Goal: Navigation & Orientation: Find specific page/section

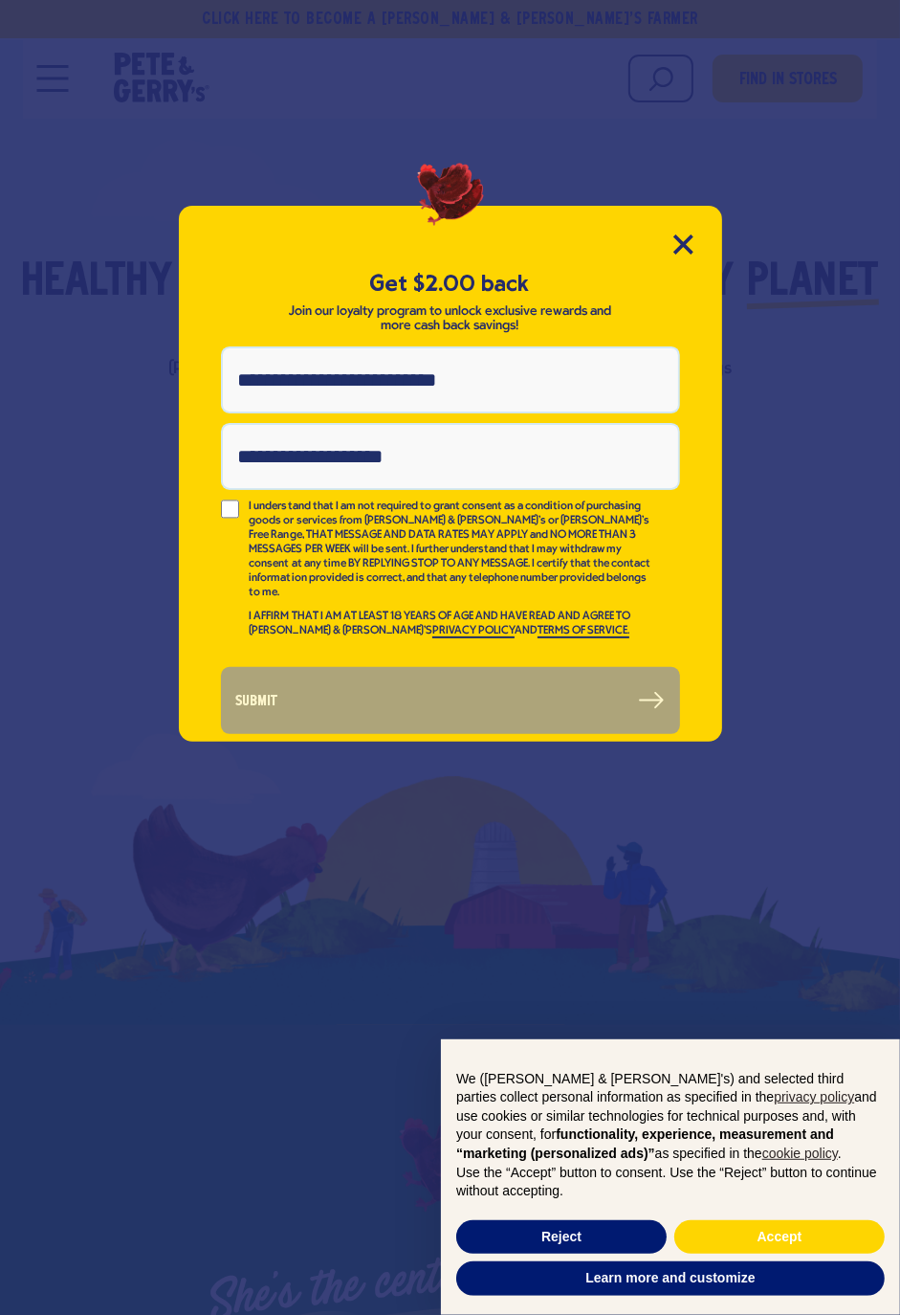
click at [691, 208] on div "Get $2.00 back Join our loyalty program to unlock exclusive rewards and more ca…" at bounding box center [450, 474] width 543 height 536
click at [684, 235] on icon "Close Modal" at bounding box center [684, 244] width 20 height 20
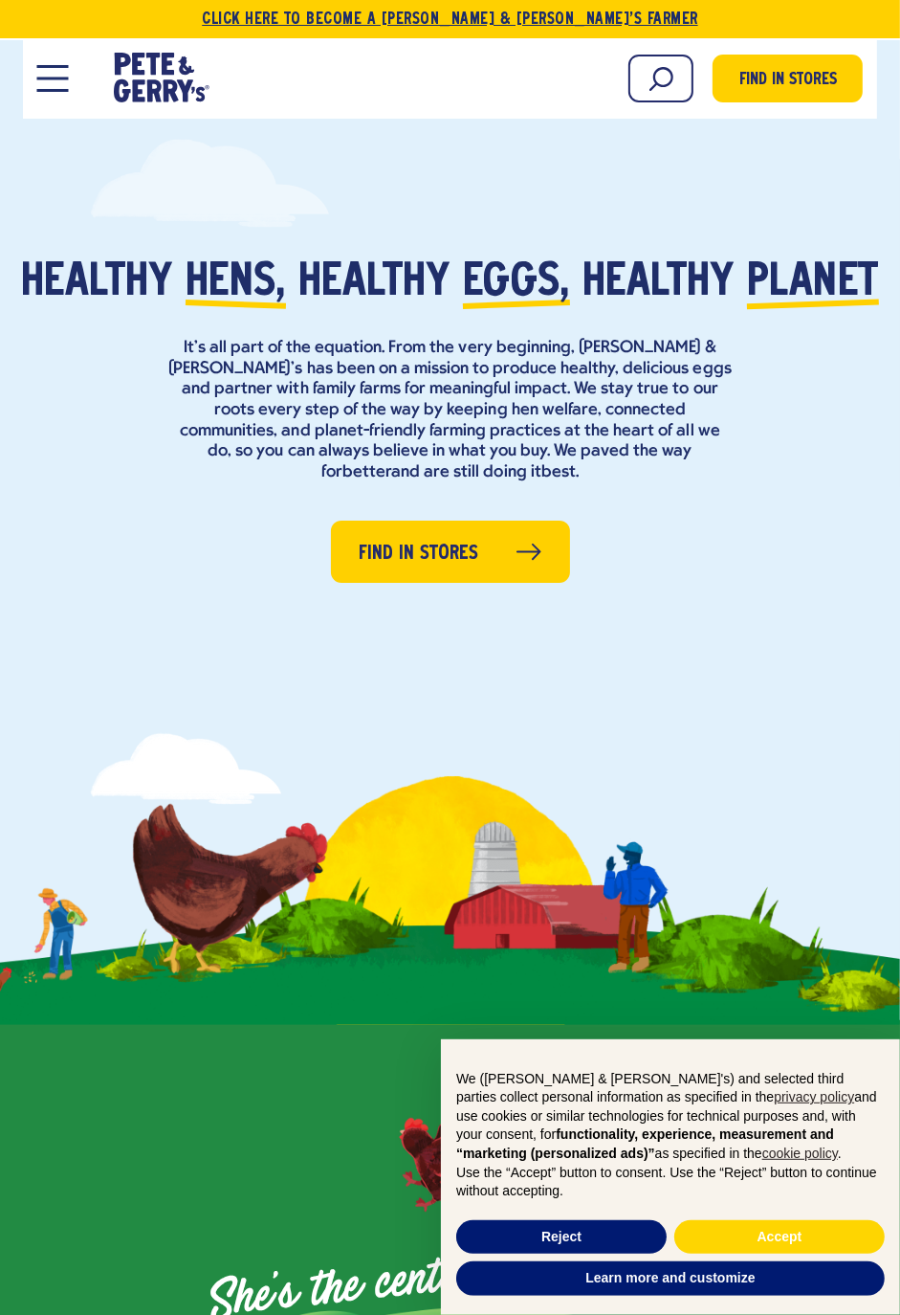
click at [568, 13] on link "Click Here To Become a [PERSON_NAME] & [PERSON_NAME]’s Farmer" at bounding box center [450, 19] width 900 height 38
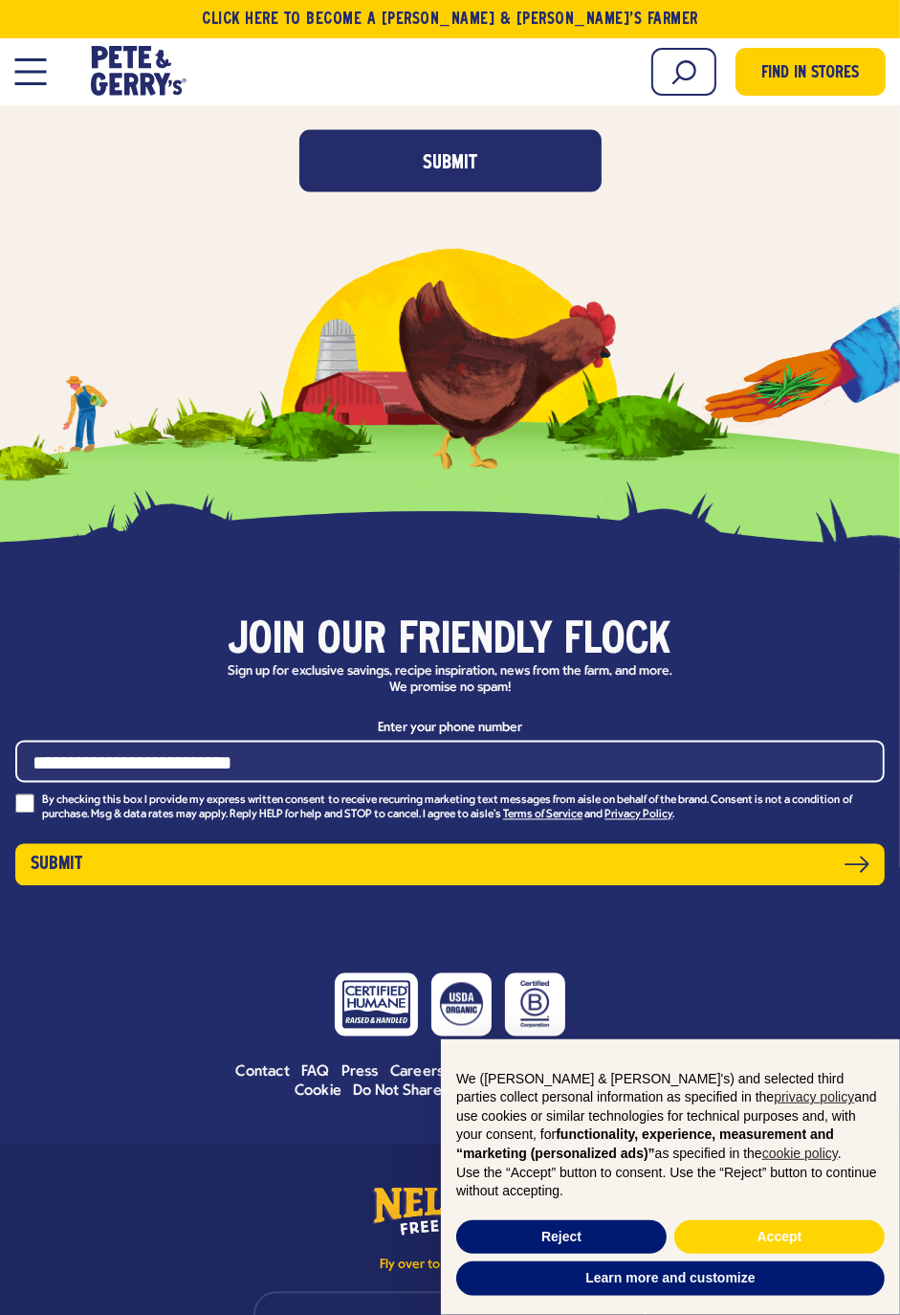
scroll to position [7230, 0]
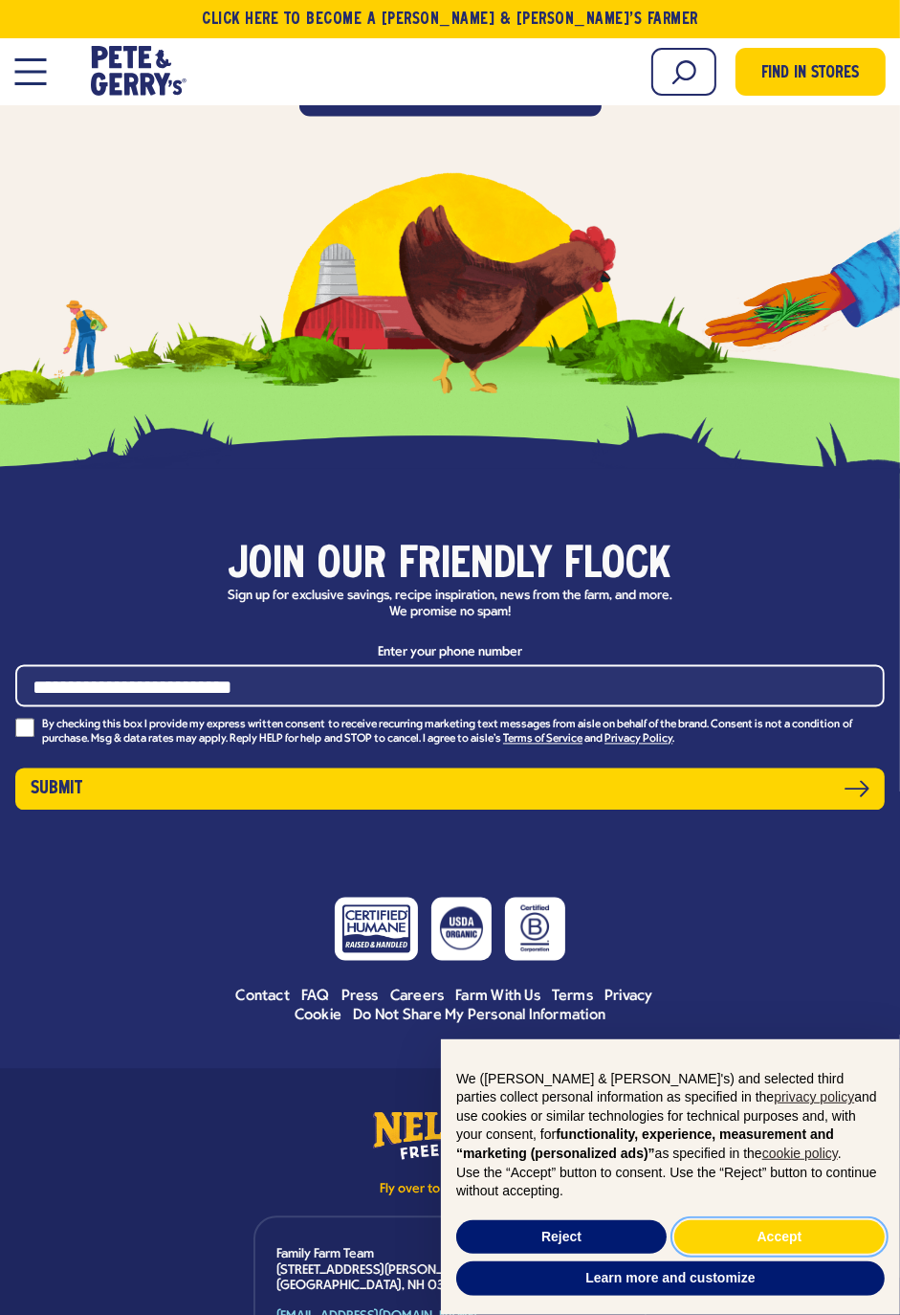
click at [748, 1254] on button "Accept" at bounding box center [779, 1237] width 210 height 34
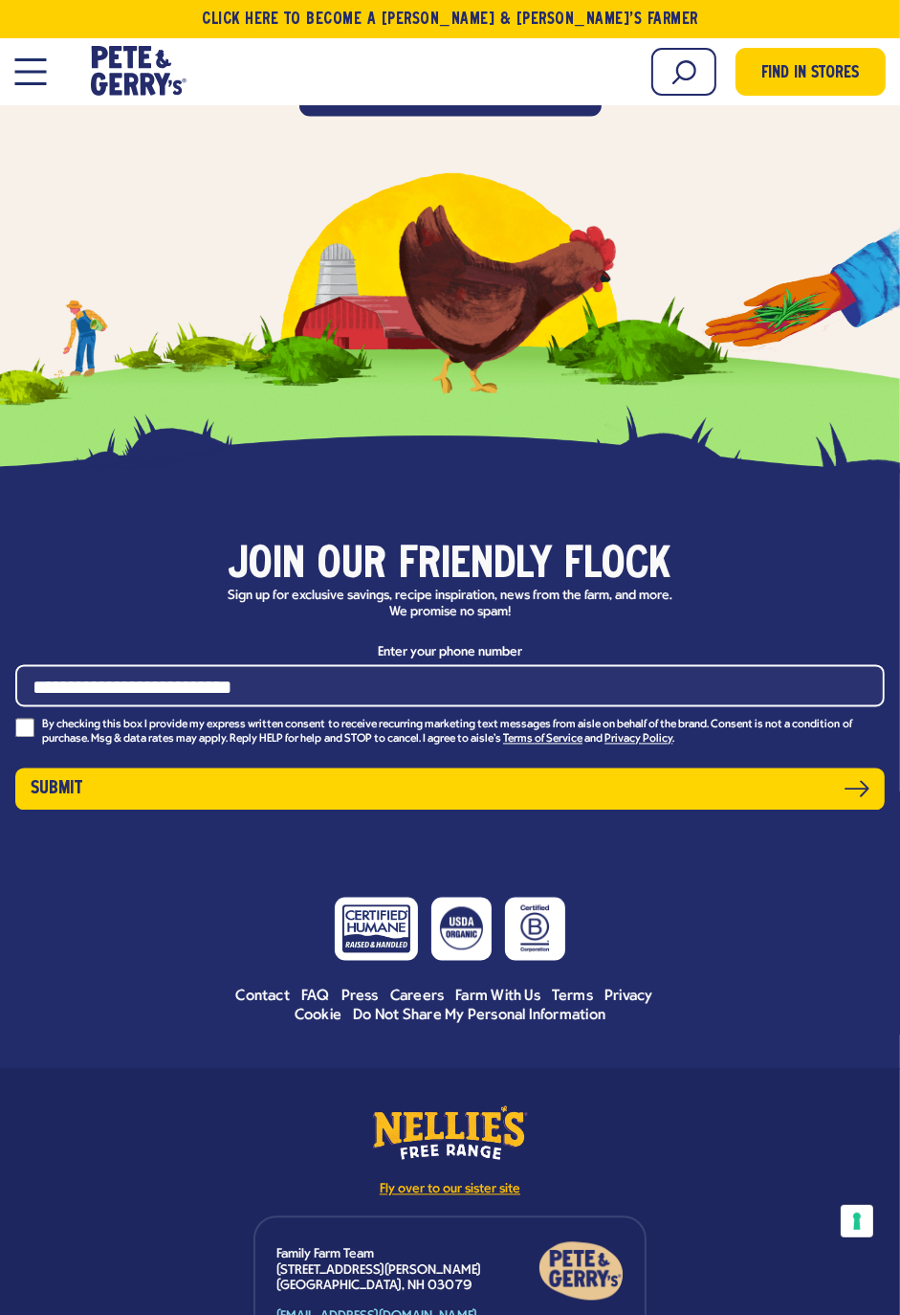
click at [466, 1101] on link "Fly over to our sister site" at bounding box center [450, 1149] width 172 height 96
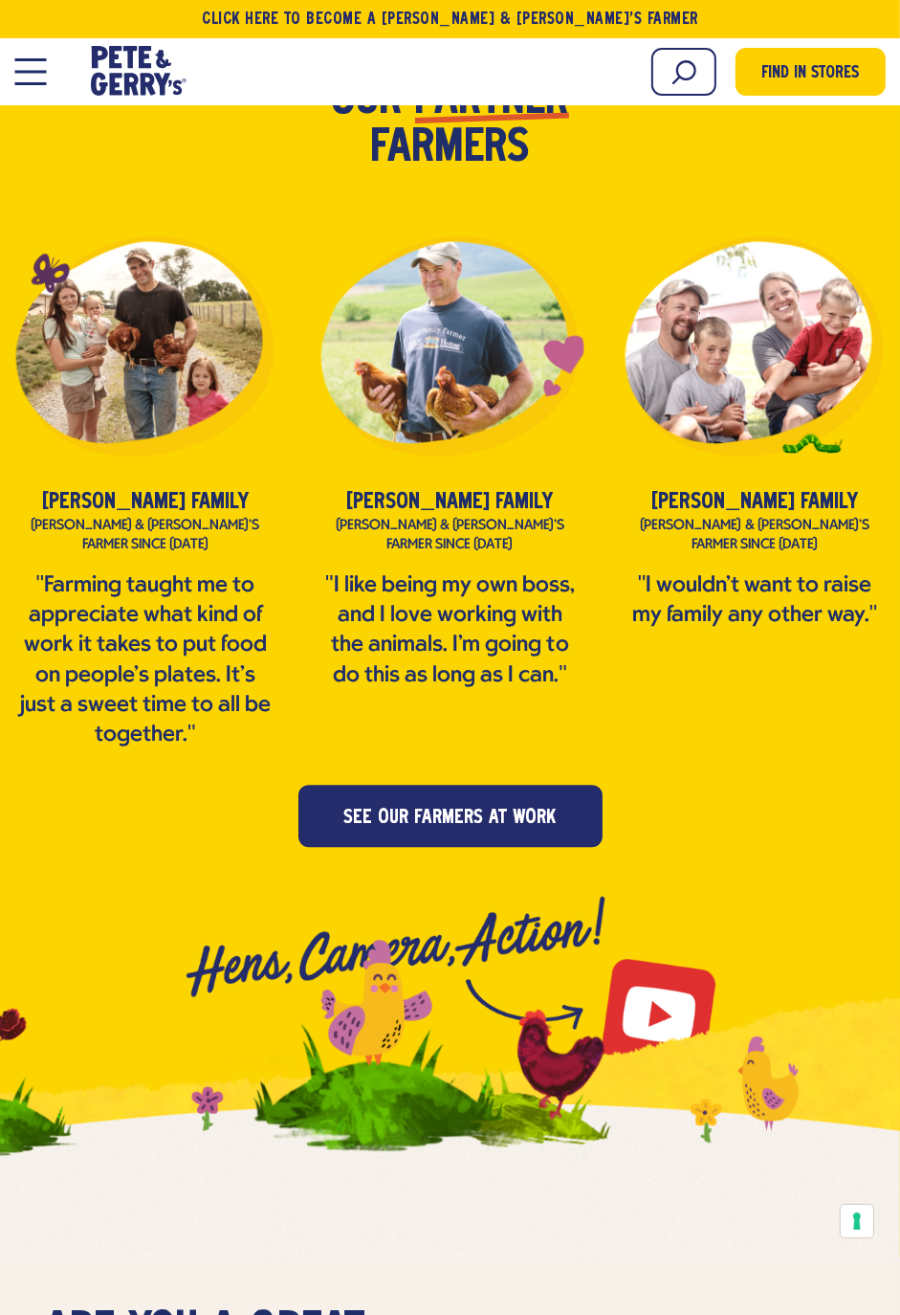
scroll to position [3540, 0]
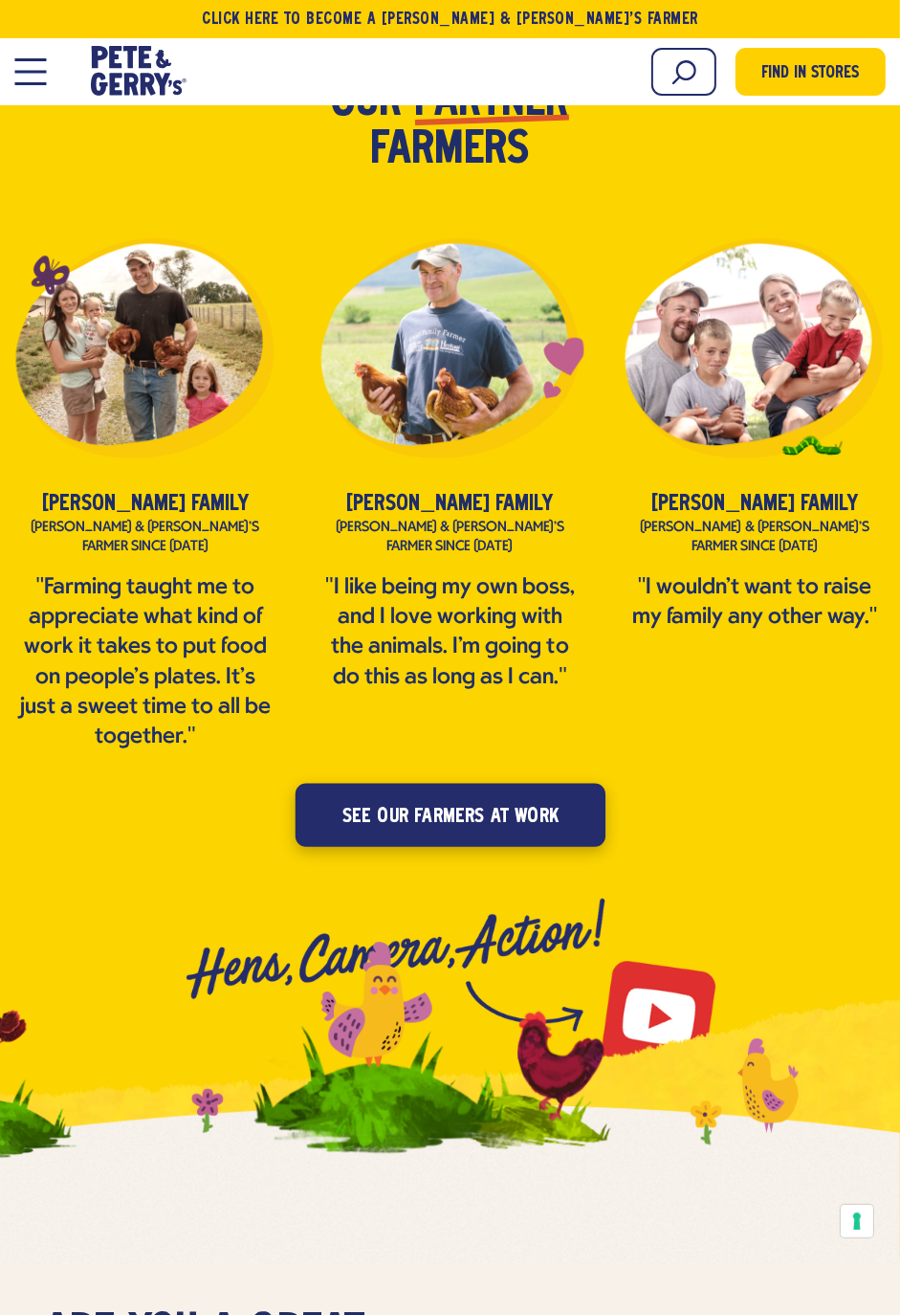
click at [527, 802] on span "see our farmers at work" at bounding box center [450, 817] width 216 height 31
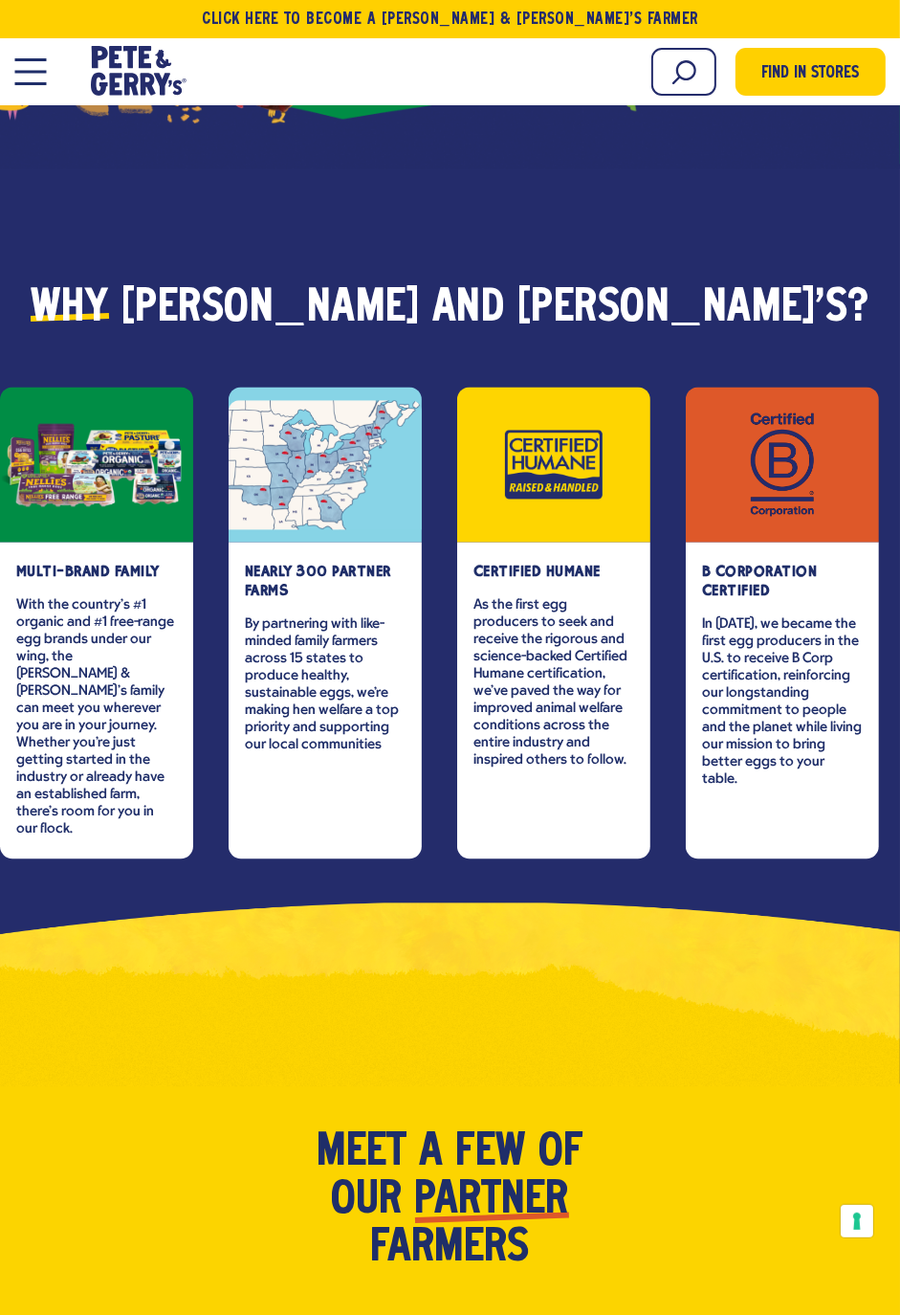
scroll to position [2441, 0]
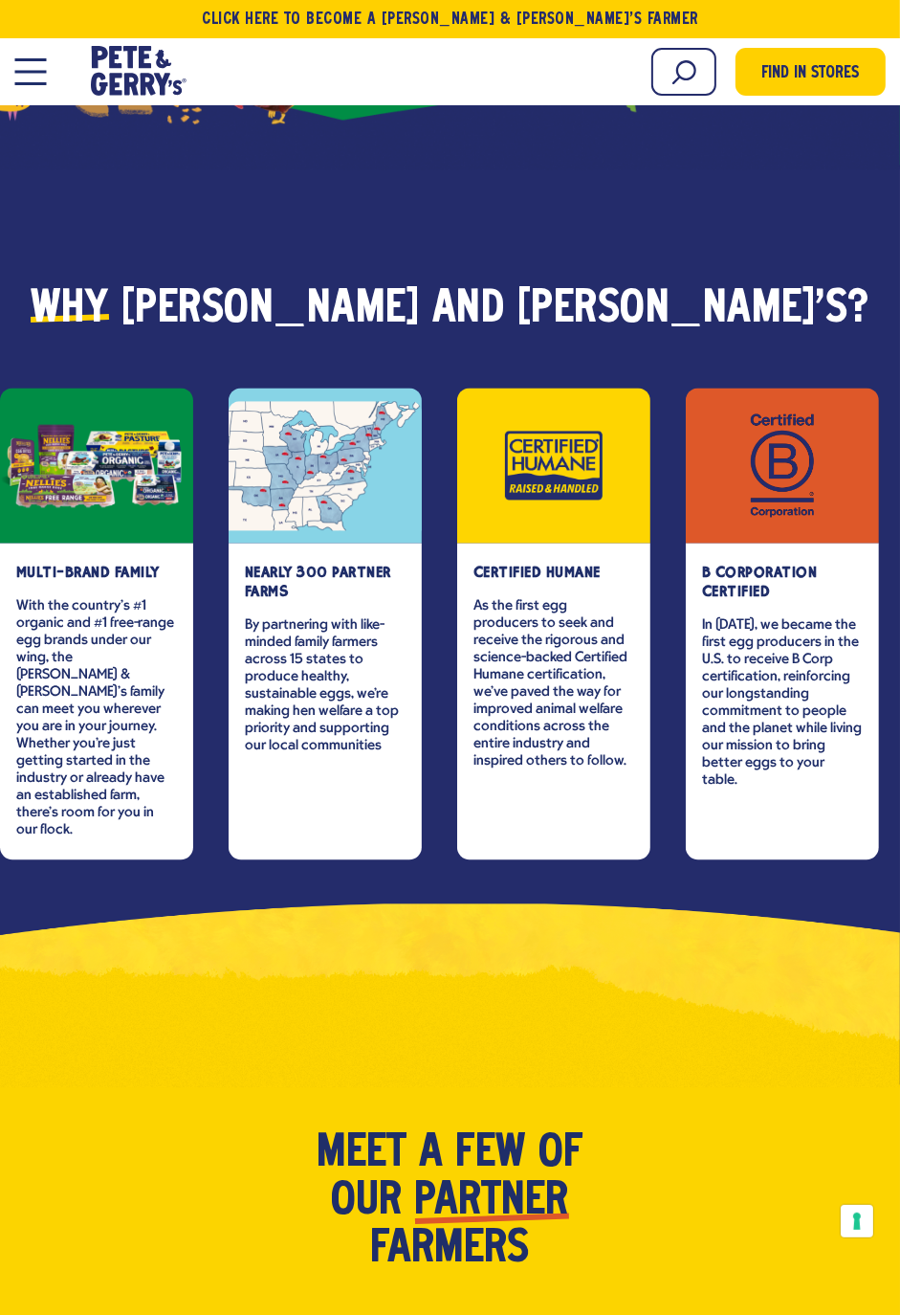
click at [320, 564] on h3 "nearly 300 partner farms" at bounding box center [325, 583] width 161 height 38
click at [350, 435] on div "item" at bounding box center [325, 465] width 193 height 155
click at [862, 72] on link "Find in Stores" at bounding box center [810, 69] width 153 height 49
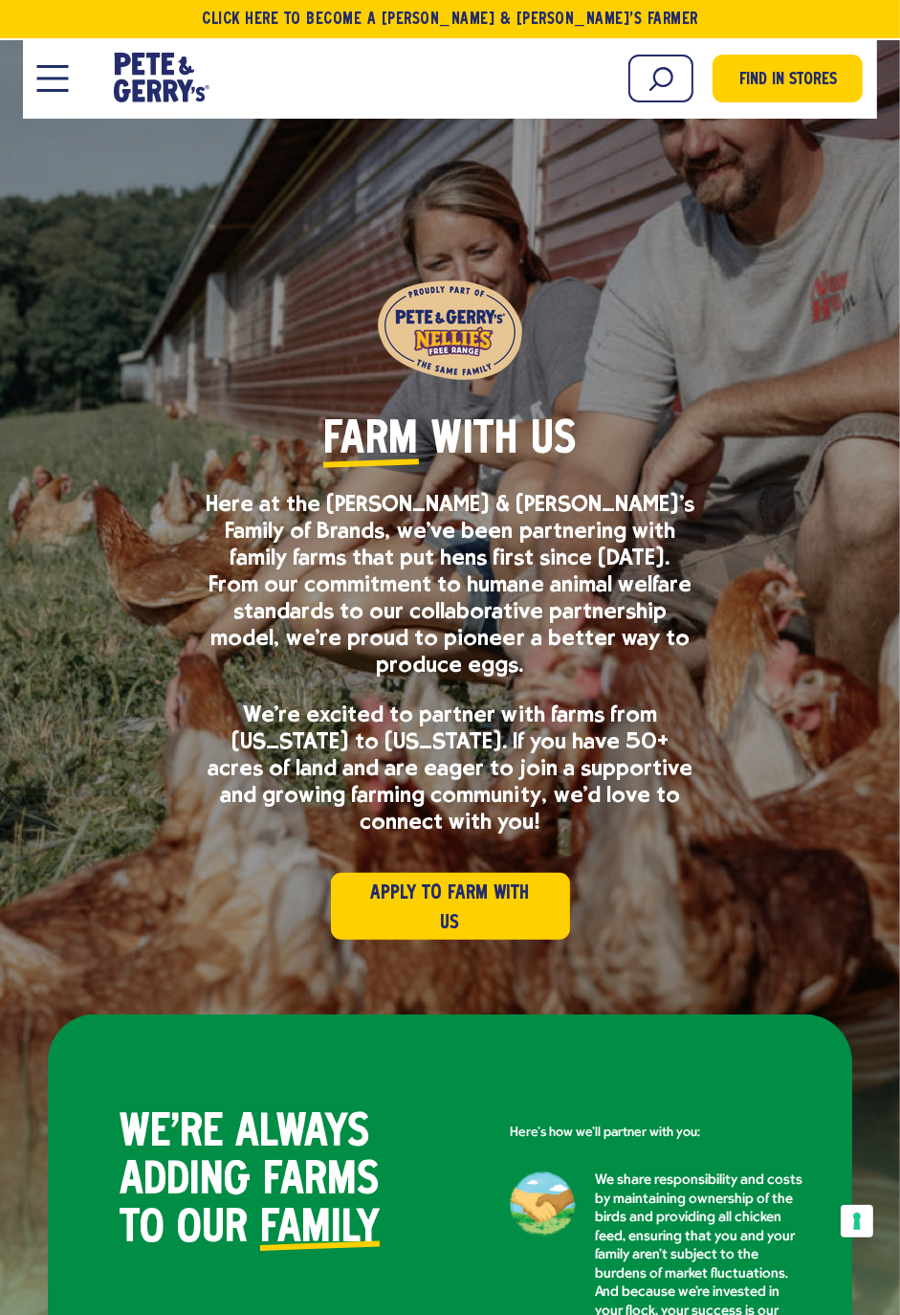
click at [763, 898] on div "Apply to Farm with Us" at bounding box center [450, 906] width 750 height 67
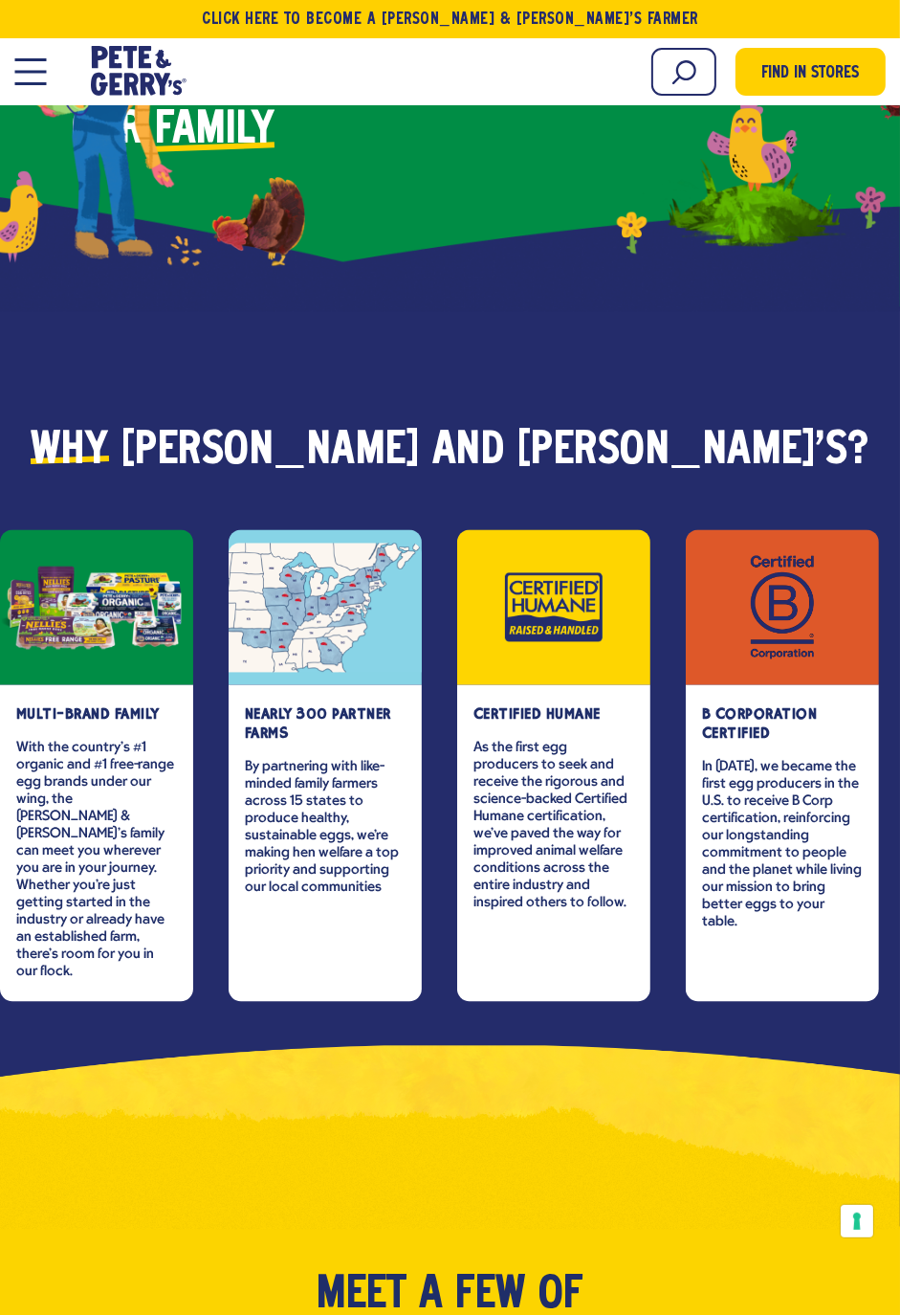
scroll to position [2300, 0]
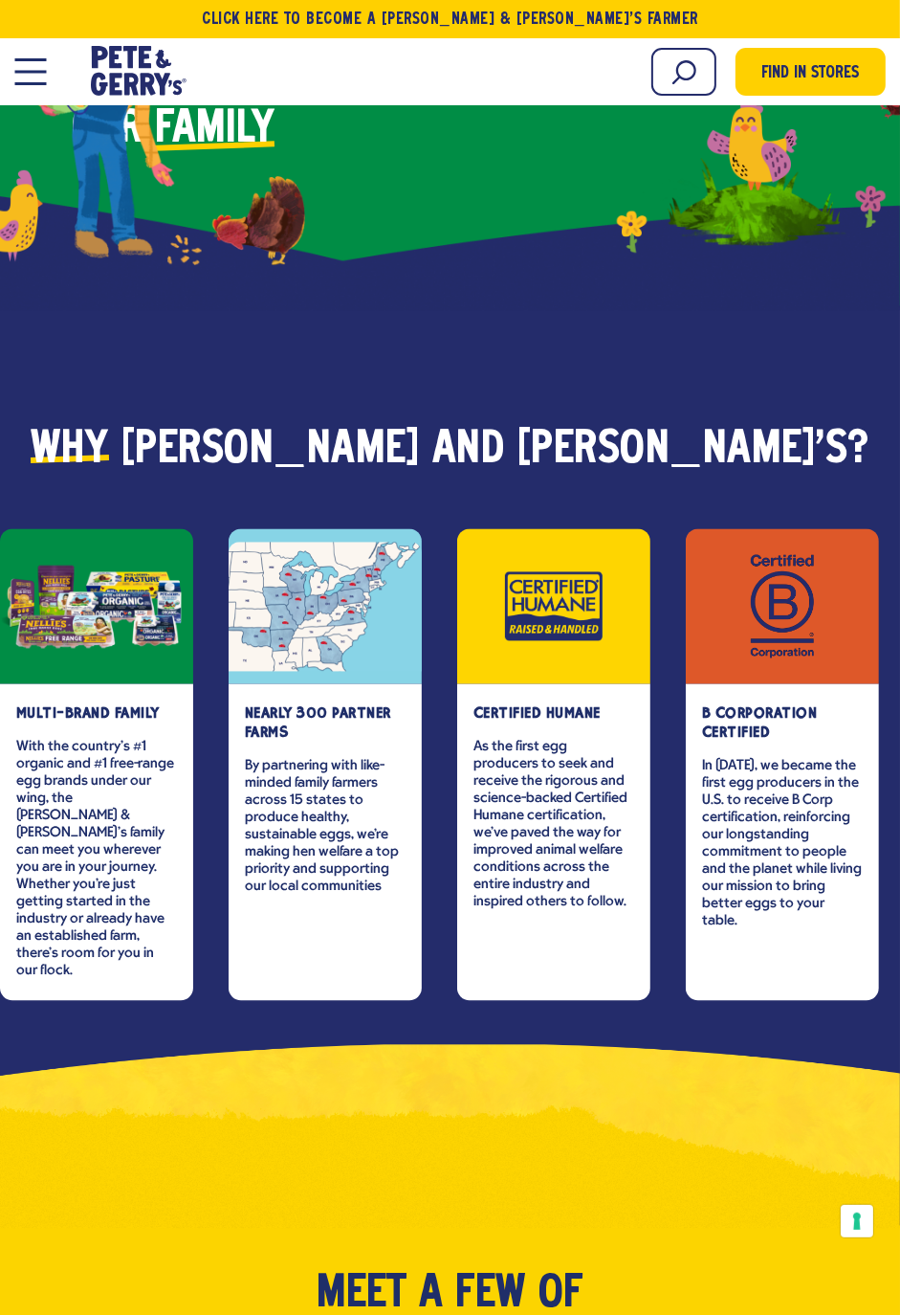
click at [313, 705] on strong "nearly 300 partner farms" at bounding box center [318, 723] width 146 height 36
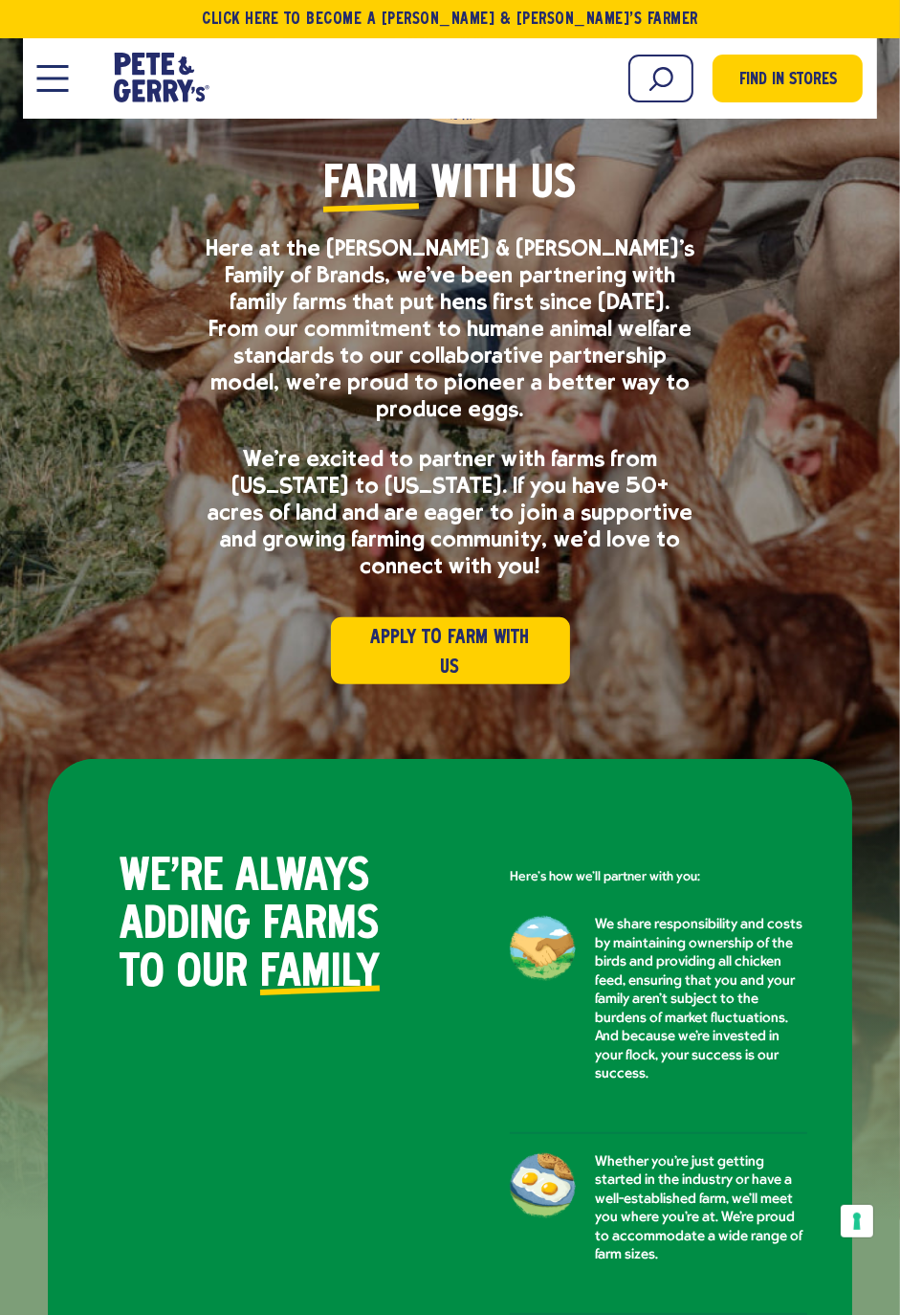
scroll to position [0, 0]
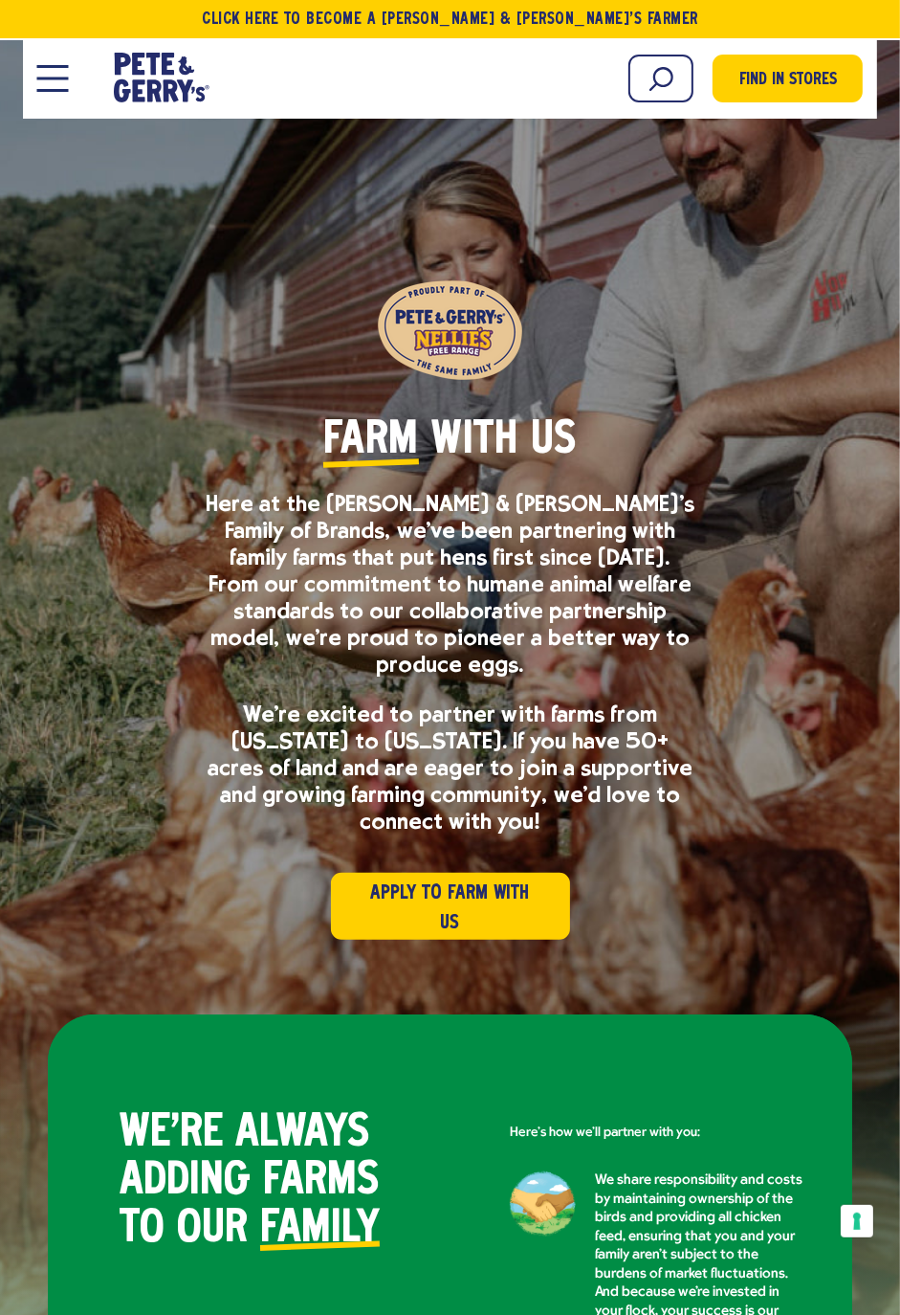
click at [59, 77] on span "Open Mobile Menu Modal Dialog" at bounding box center [53, 78] width 32 height 3
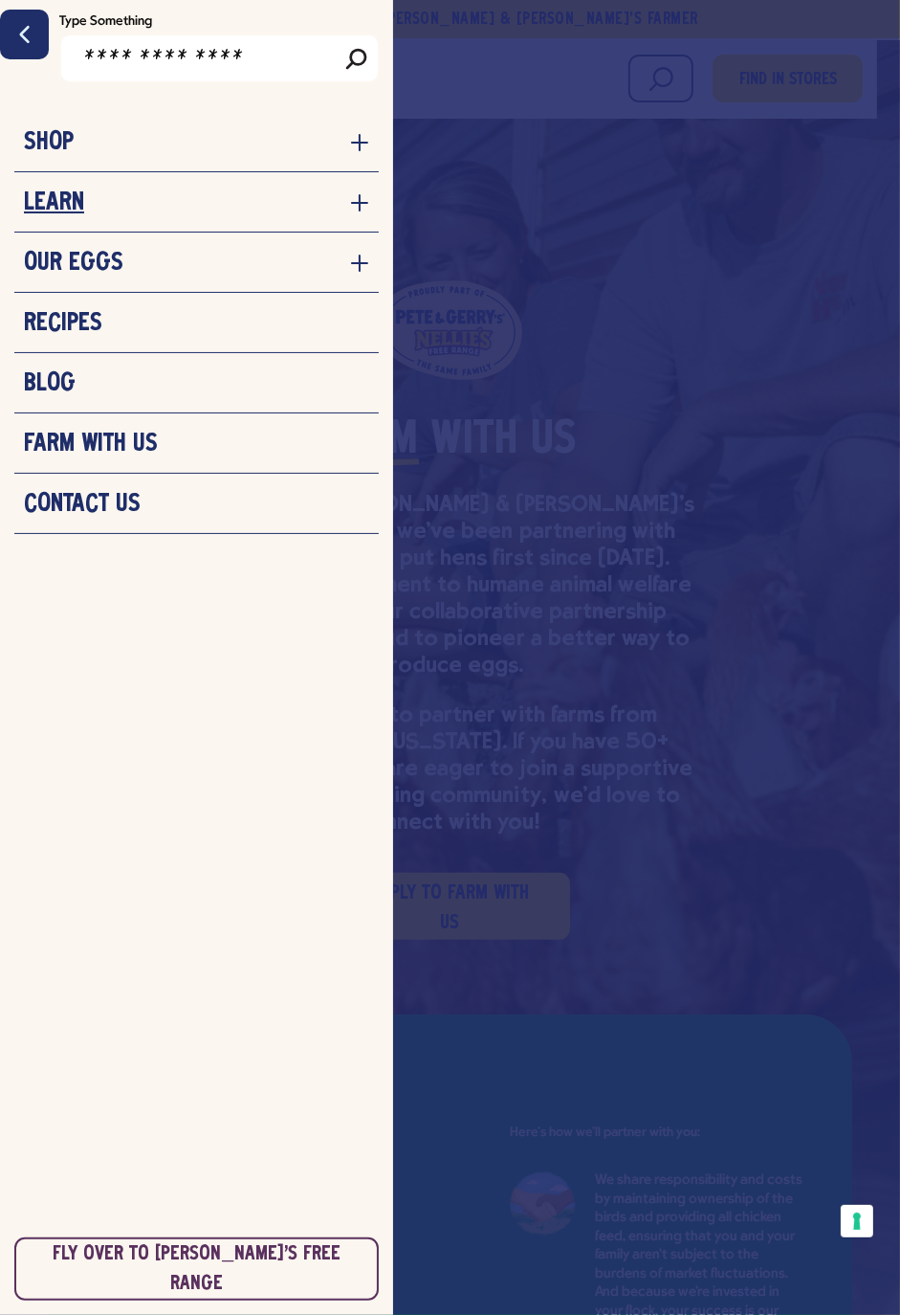
click at [61, 200] on h3 "Learn" at bounding box center [54, 202] width 60 height 29
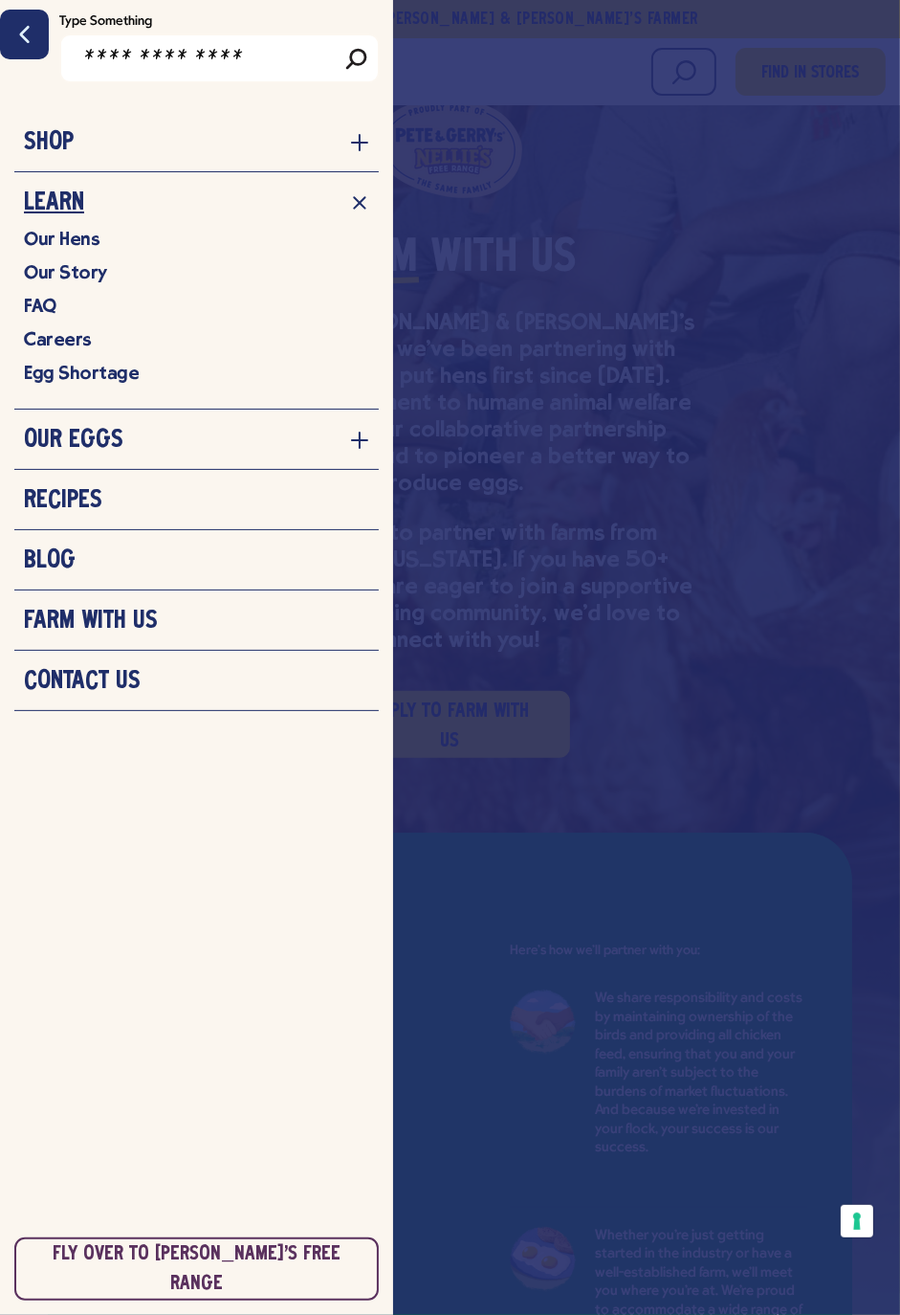
scroll to position [183, 0]
click at [60, 616] on h3 "Farm With Us" at bounding box center [91, 621] width 134 height 29
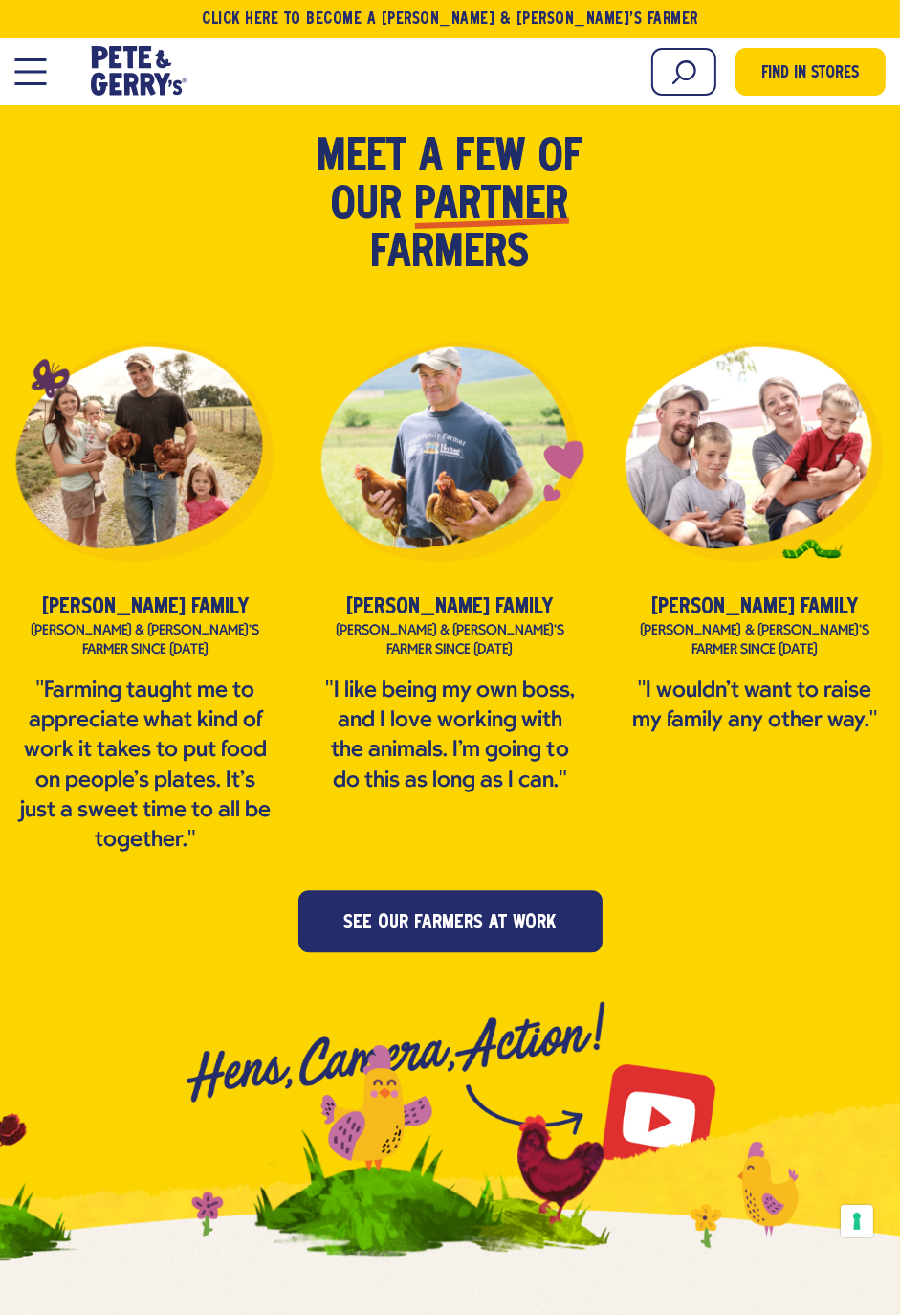
scroll to position [3435, 0]
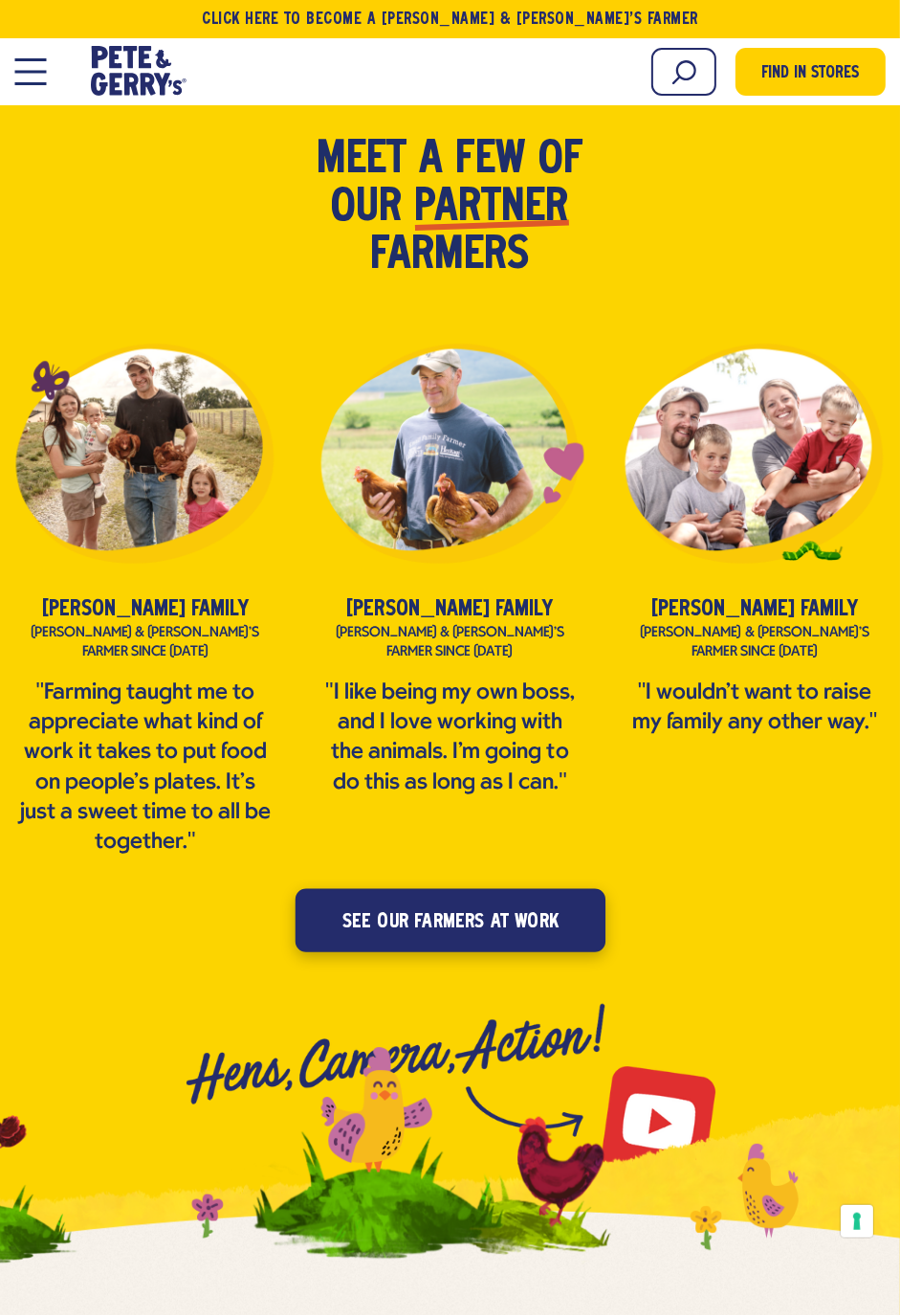
click at [547, 907] on span "see our farmers at work" at bounding box center [450, 922] width 216 height 31
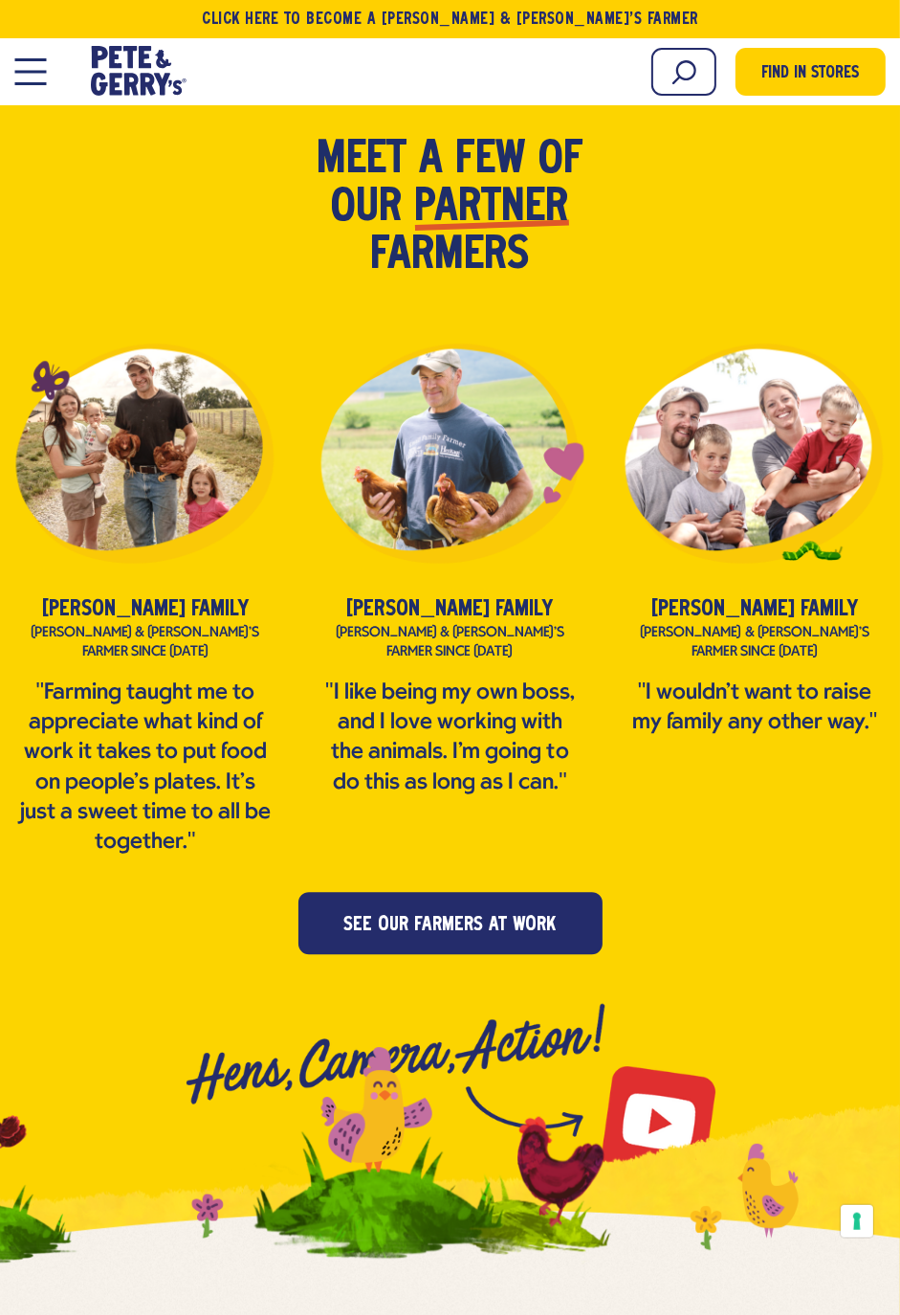
click at [498, 544] on div "Partner families" at bounding box center [450, 457] width 338 height 335
click at [487, 537] on div "Partner families" at bounding box center [450, 457] width 338 height 335
click at [463, 678] on p ""I like being my own boss, and I love working with the animals. I'm going to do…" at bounding box center [450, 738] width 260 height 120
click at [519, 678] on p ""I like being my own boss, and I love working with the animals. I'm going to do…" at bounding box center [450, 738] width 260 height 120
click at [495, 400] on div "Partner families" at bounding box center [450, 457] width 338 height 335
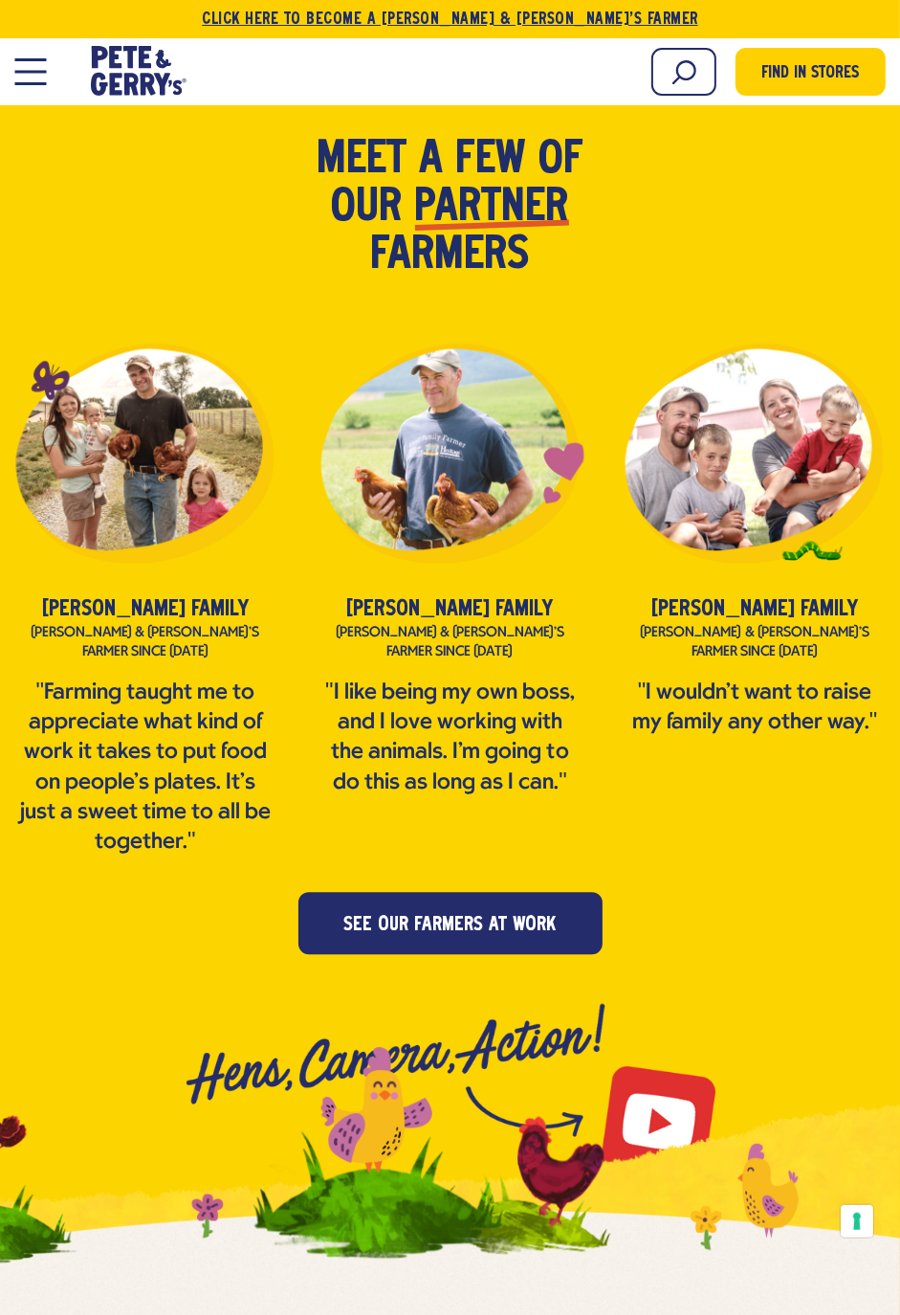
click at [552, 22] on link "Click Here To Become a [PERSON_NAME] & [PERSON_NAME]’s Farmer" at bounding box center [450, 19] width 900 height 38
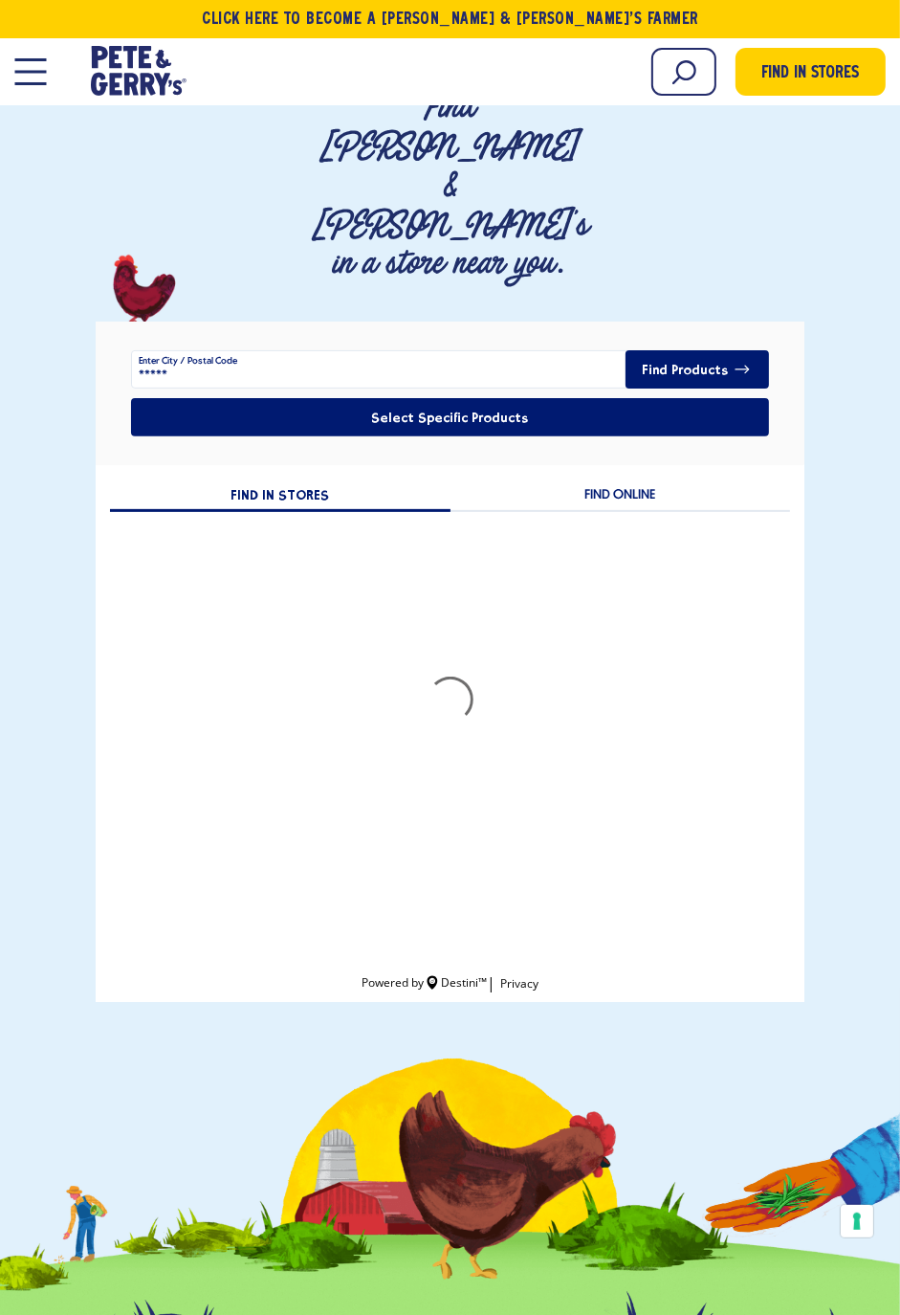
scroll to position [227, 0]
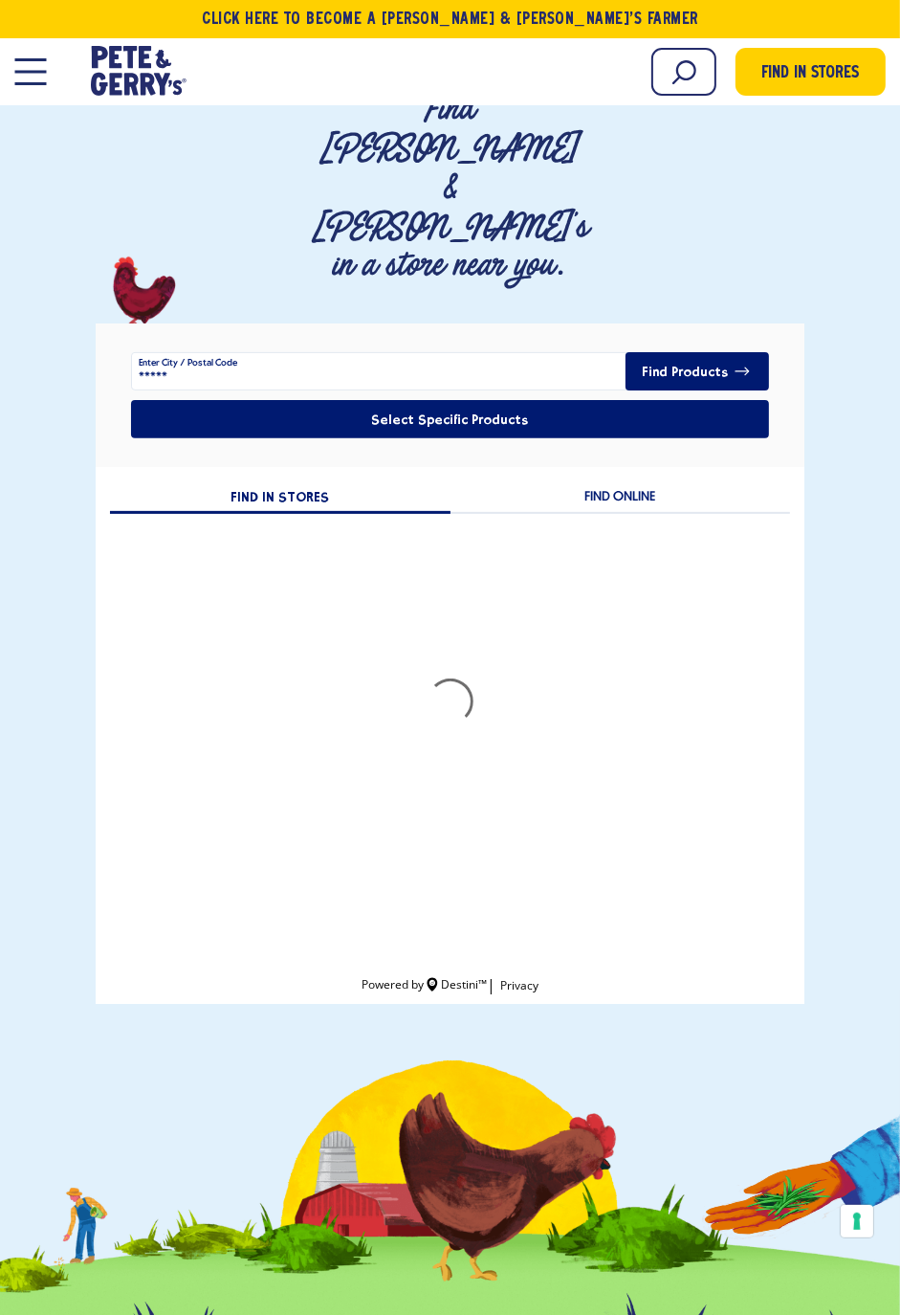
click at [528, 352] on input "*****" at bounding box center [449, 371] width 637 height 38
type input "*****"
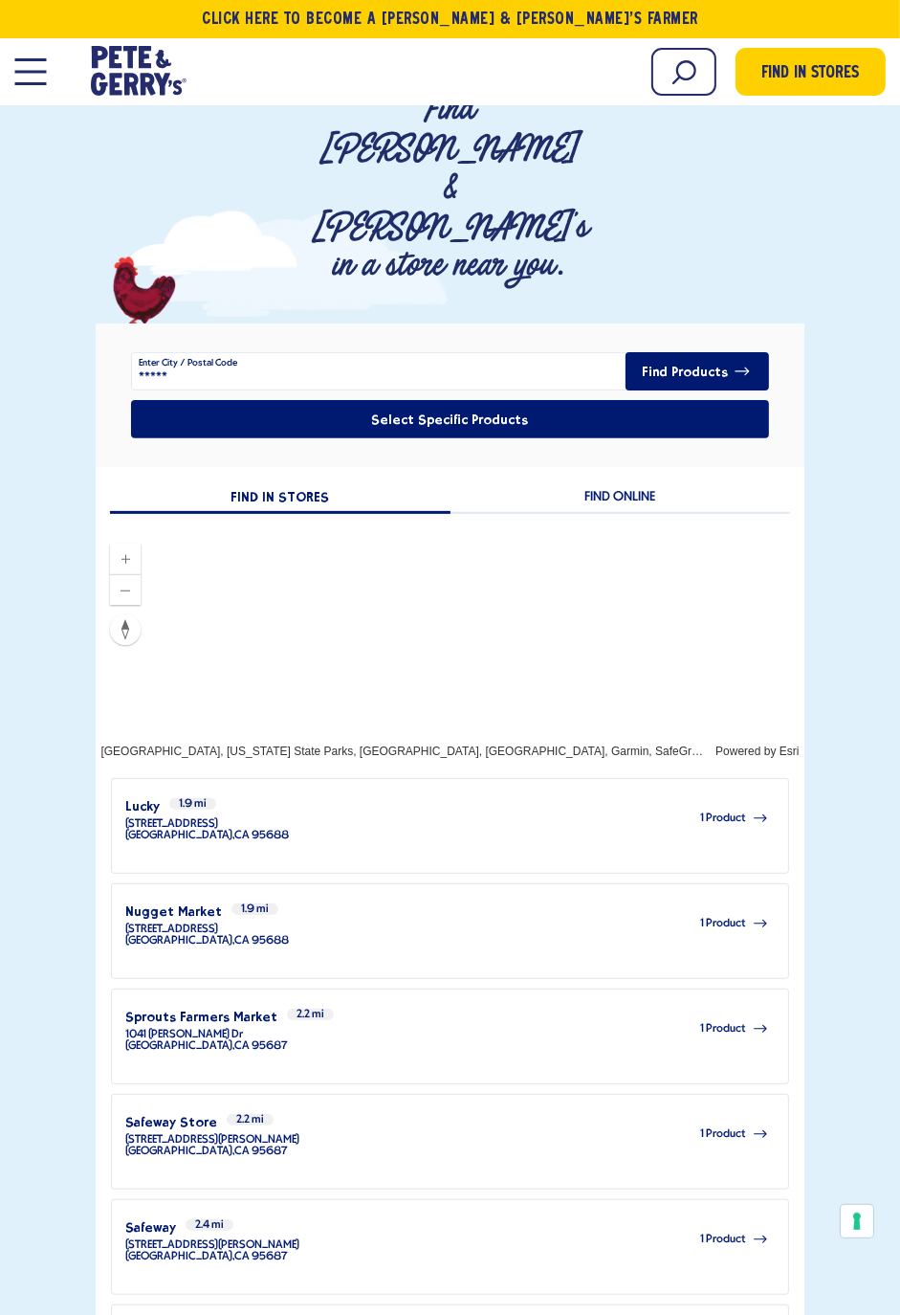
click at [722, 352] on button "Find Products" at bounding box center [698, 371] width 144 height 38
